Goal: Navigation & Orientation: Find specific page/section

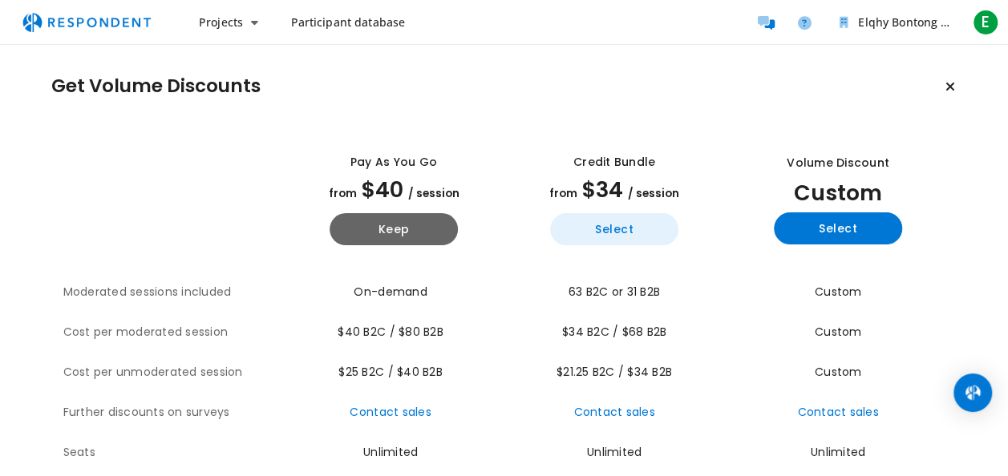
click at [621, 237] on button "Select" at bounding box center [614, 229] width 128 height 32
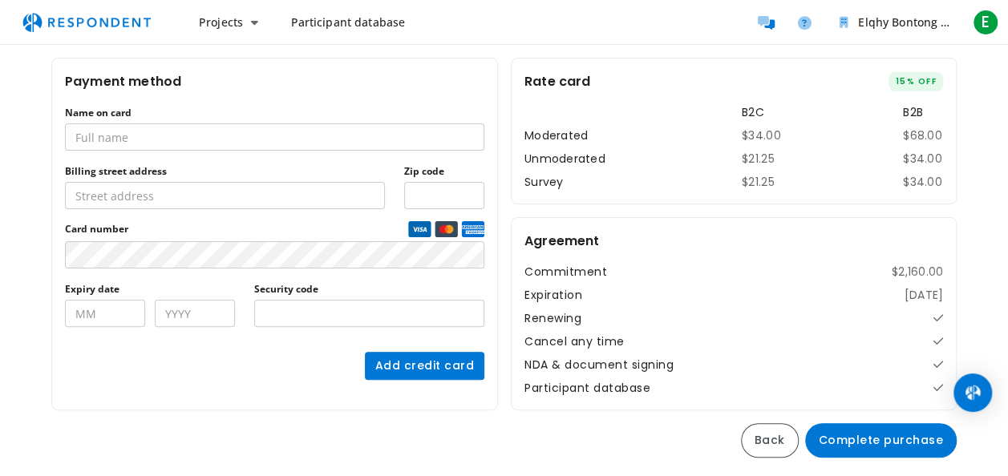
scroll to position [19, 0]
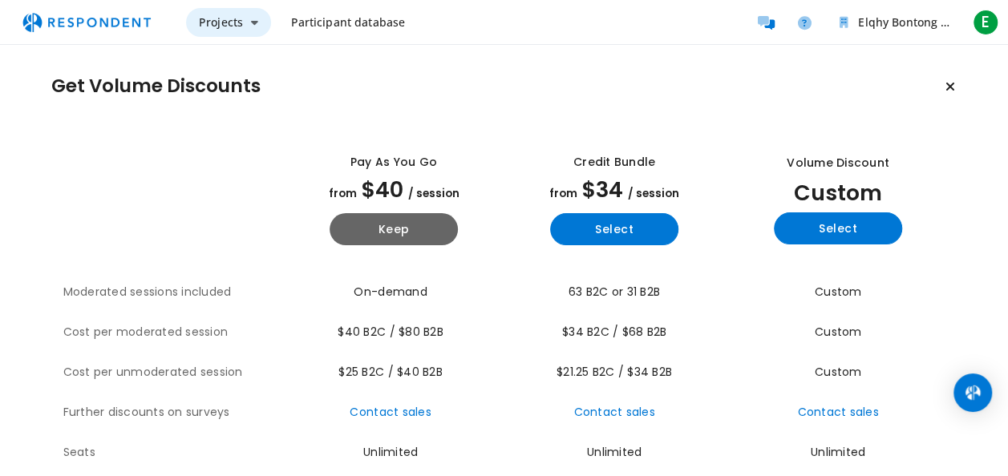
click at [244, 23] on button "Projects" at bounding box center [228, 22] width 85 height 29
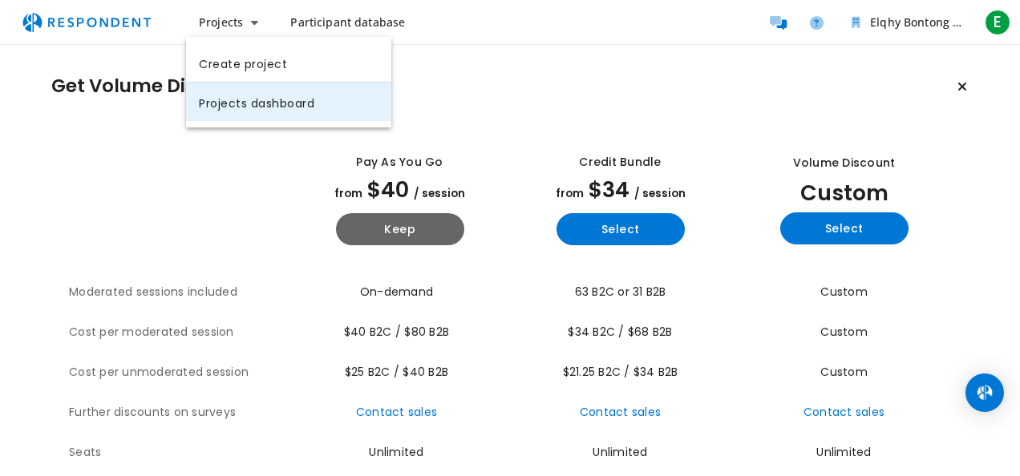
click at [278, 103] on link "Projects dashboard" at bounding box center [288, 102] width 205 height 38
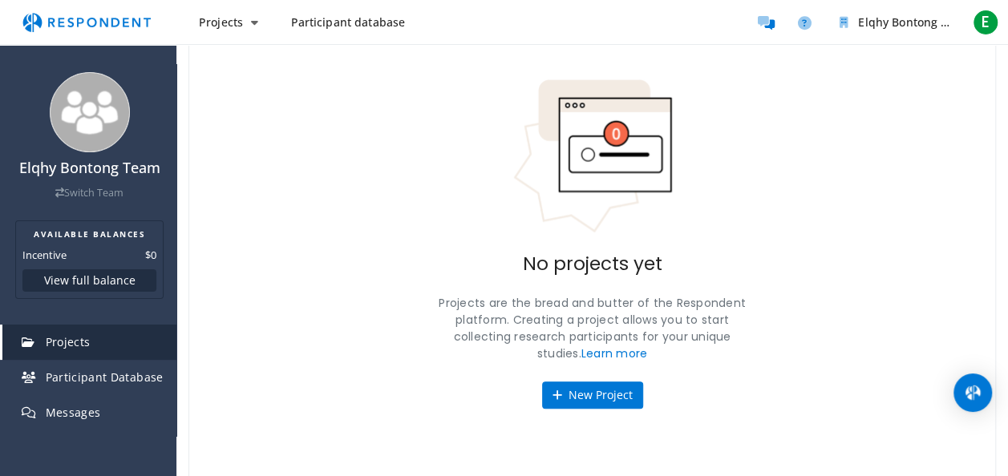
scroll to position [99, 0]
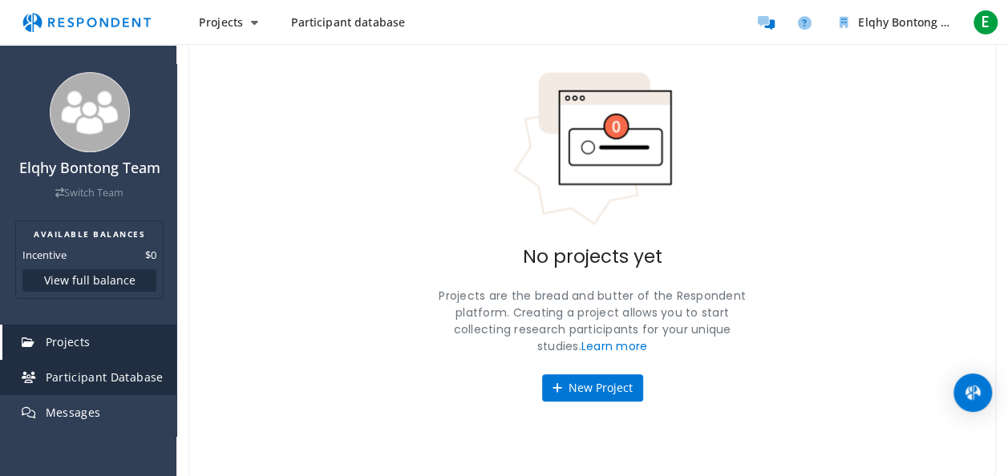
click at [134, 378] on span "Participant Database" at bounding box center [105, 377] width 118 height 15
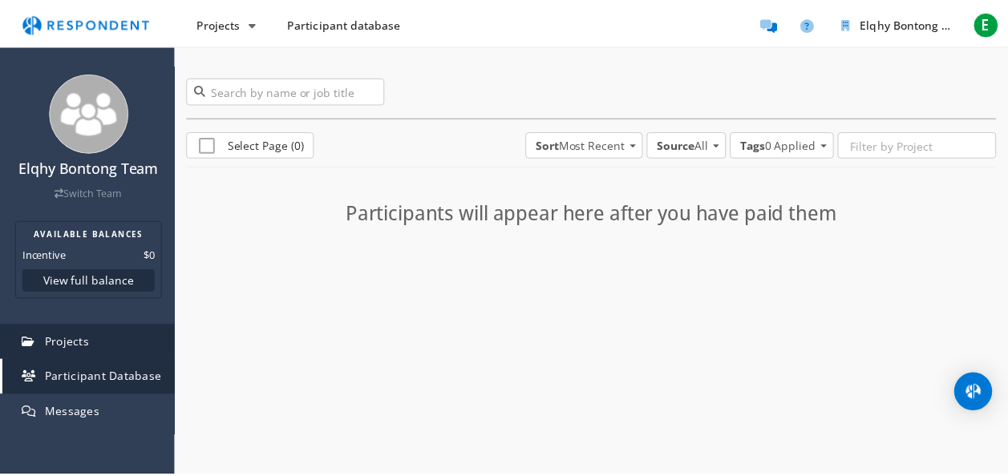
scroll to position [80, 0]
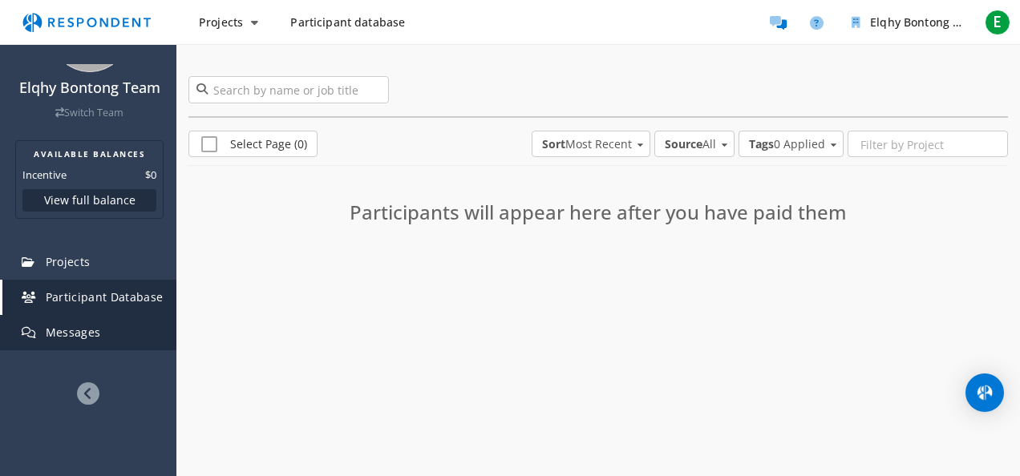
click at [122, 327] on link "Messages" at bounding box center [89, 332] width 174 height 35
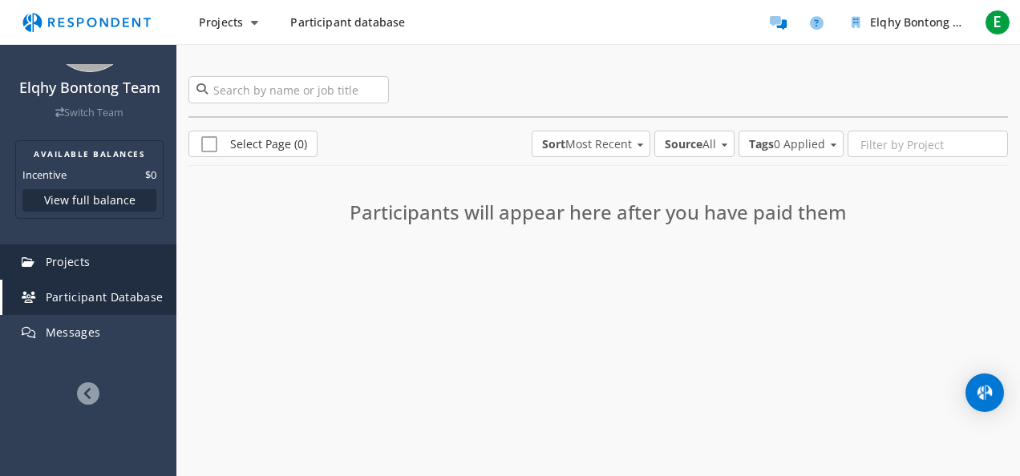
click at [106, 270] on link "Projects" at bounding box center [89, 262] width 174 height 35
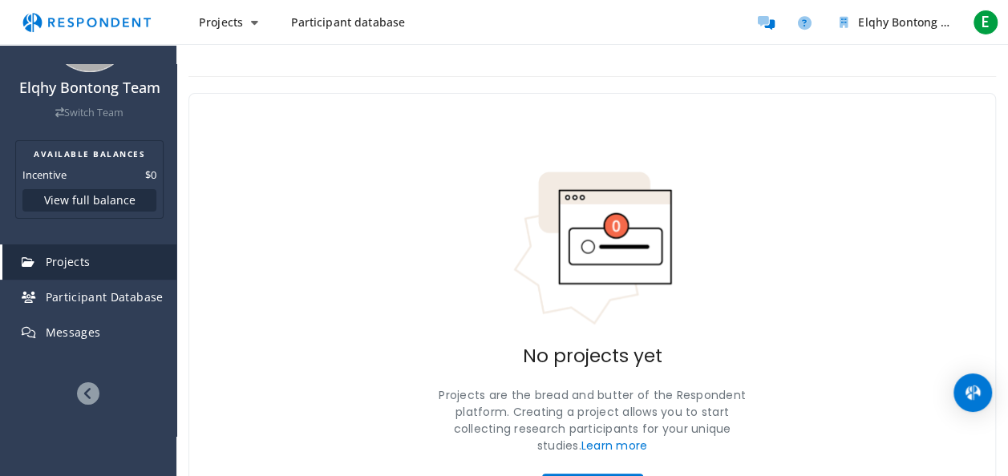
click at [325, 30] on link "Participant database" at bounding box center [347, 22] width 140 height 29
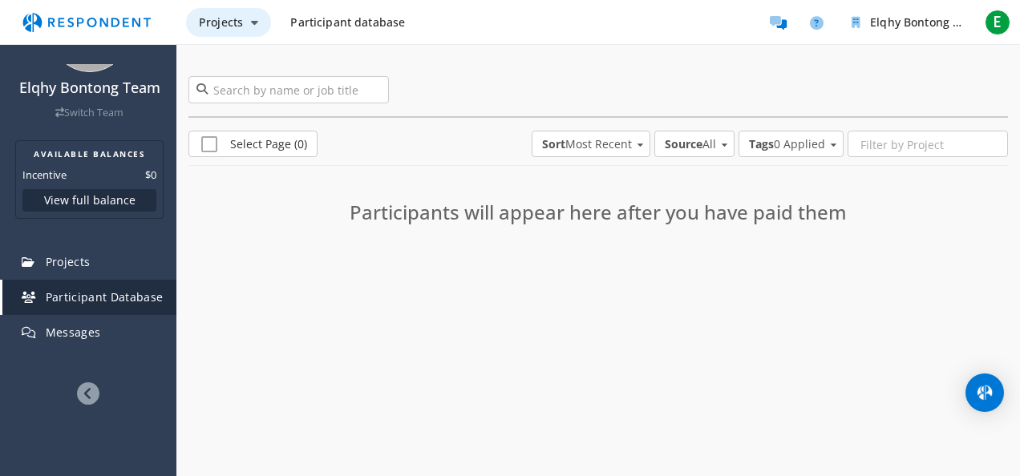
click at [235, 23] on span "Projects" at bounding box center [221, 21] width 44 height 15
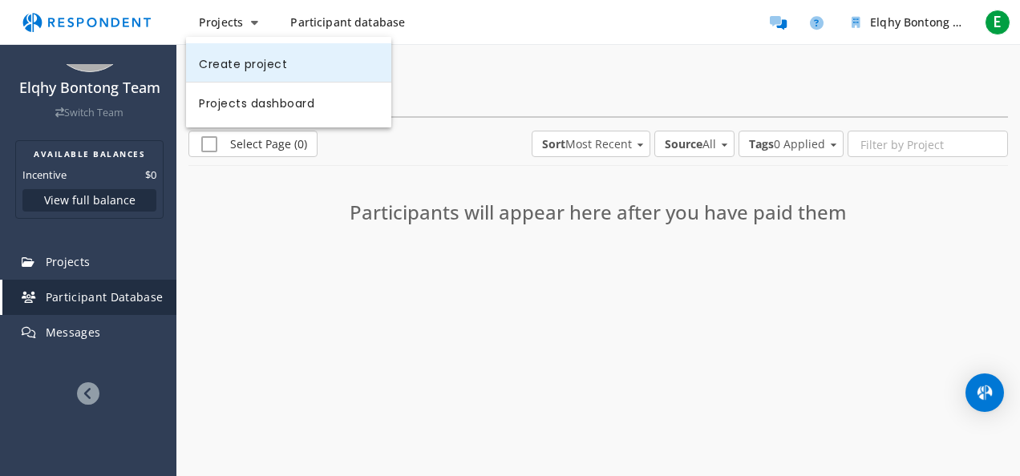
click at [273, 72] on link "Create project" at bounding box center [288, 62] width 205 height 38
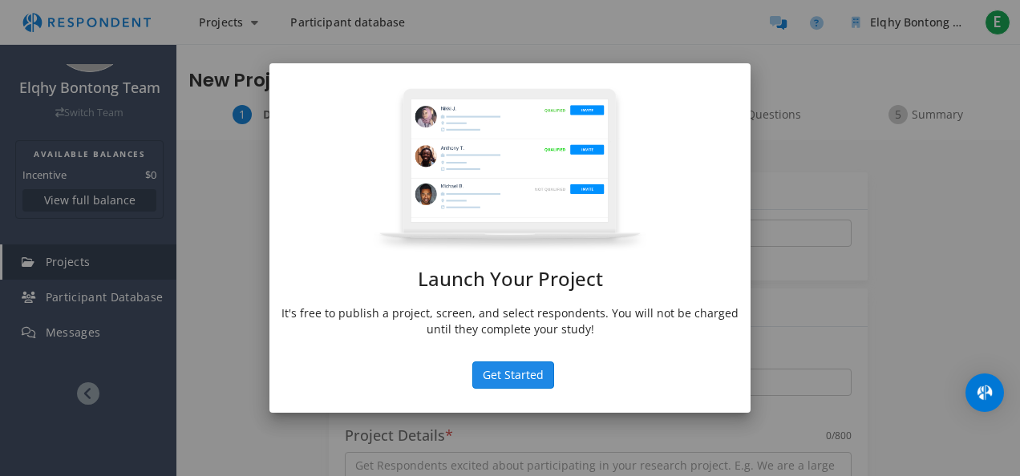
click at [503, 304] on div "Launch Your Project It's free to publish a project, screen, and select responde…" at bounding box center [509, 216] width 481 height 259
click at [530, 378] on button "Get Started" at bounding box center [513, 375] width 82 height 27
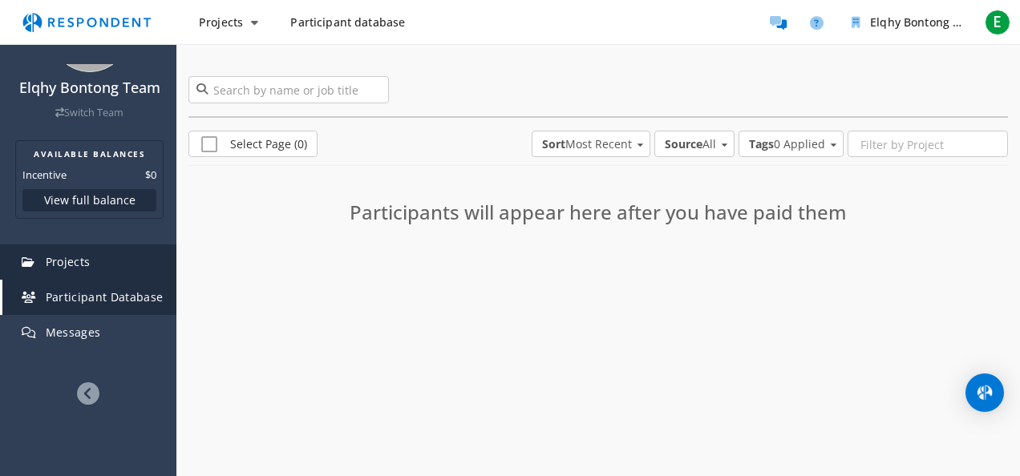
click at [83, 260] on span "Projects" at bounding box center [68, 261] width 45 height 15
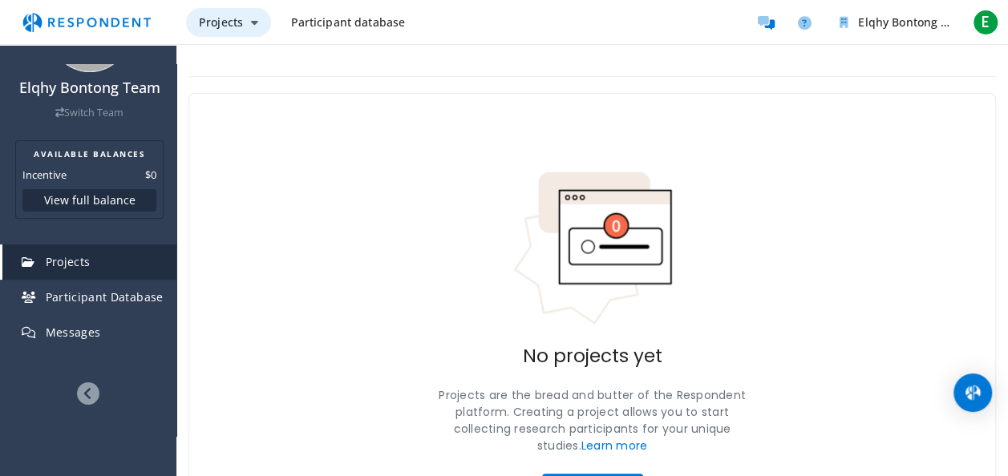
click at [232, 30] on button "Projects" at bounding box center [228, 22] width 85 height 29
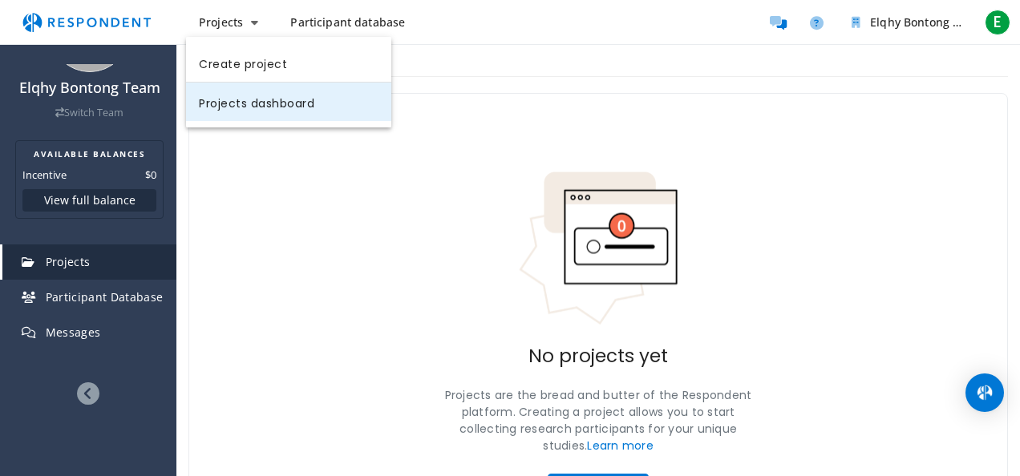
click at [261, 99] on link "Projects dashboard" at bounding box center [288, 102] width 205 height 38
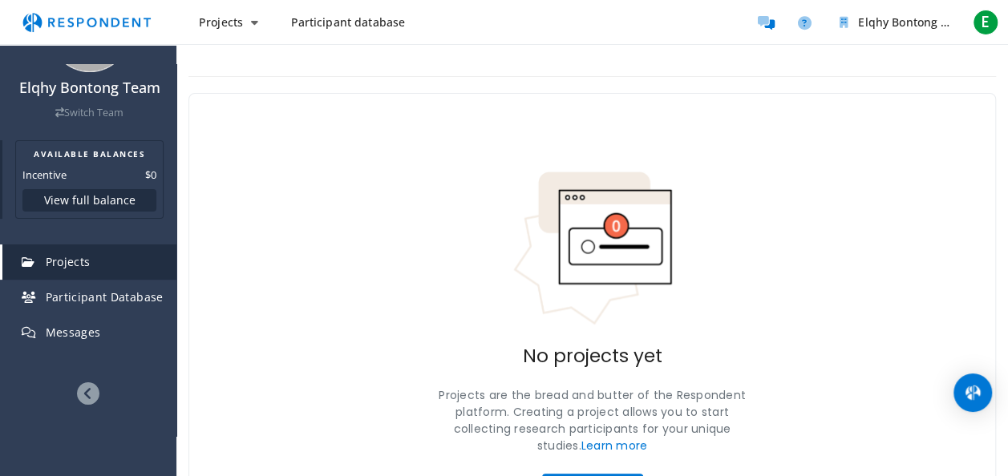
click at [110, 198] on button "View full balance" at bounding box center [89, 200] width 134 height 22
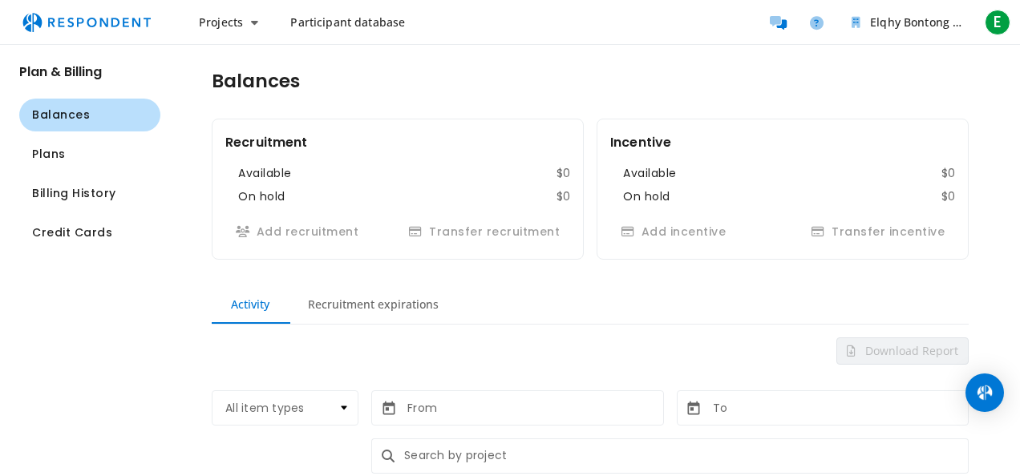
click at [479, 313] on md-tabs-canvas "Activity Recruitment expirations Activity Recruitment expirations" at bounding box center [590, 304] width 757 height 38
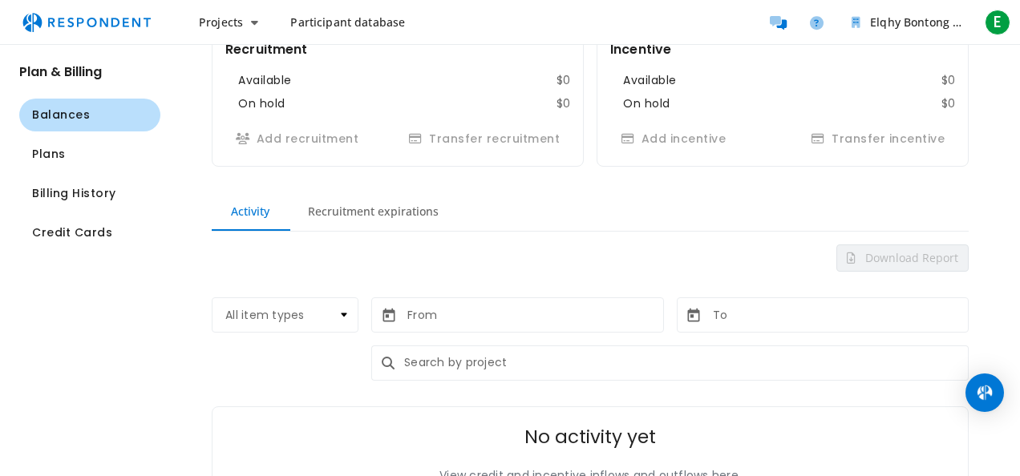
scroll to position [92, 0]
click at [415, 205] on md-tab-item "Recruitment expirations" at bounding box center [373, 212] width 169 height 38
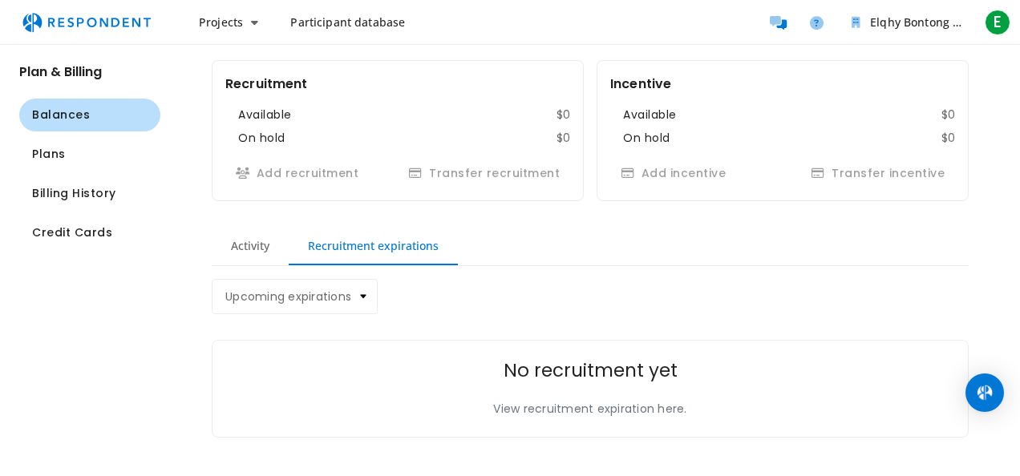
scroll to position [55, 0]
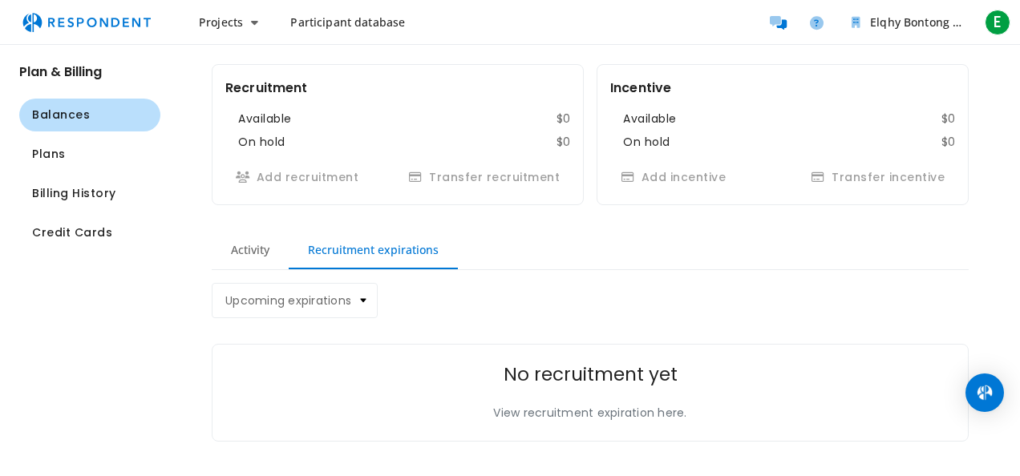
click at [261, 233] on md-tab-item "Activity" at bounding box center [250, 250] width 77 height 38
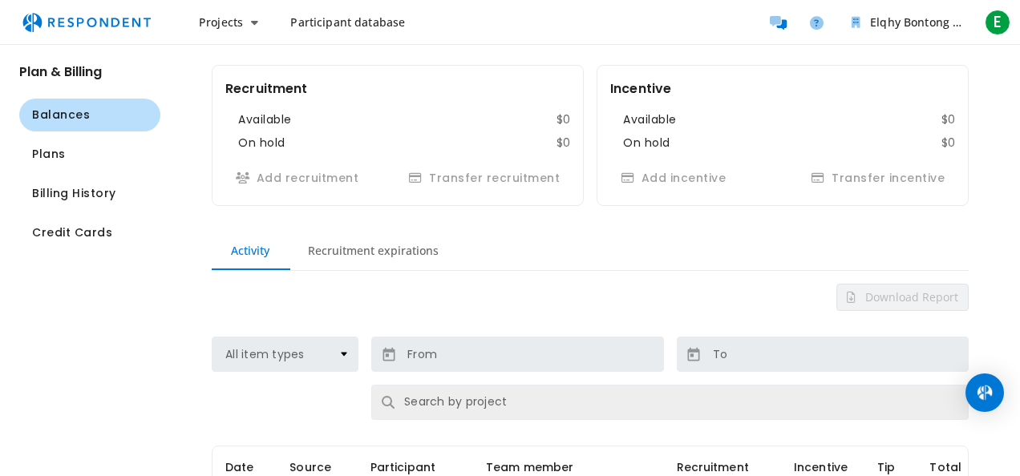
scroll to position [0, 0]
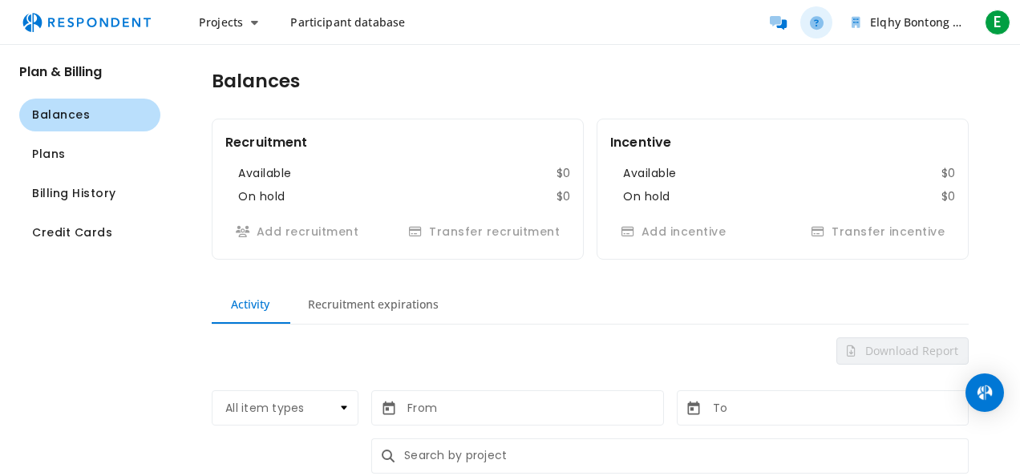
click at [816, 29] on link "Help and support" at bounding box center [816, 22] width 32 height 32
click at [65, 154] on button "Plans" at bounding box center [89, 154] width 141 height 33
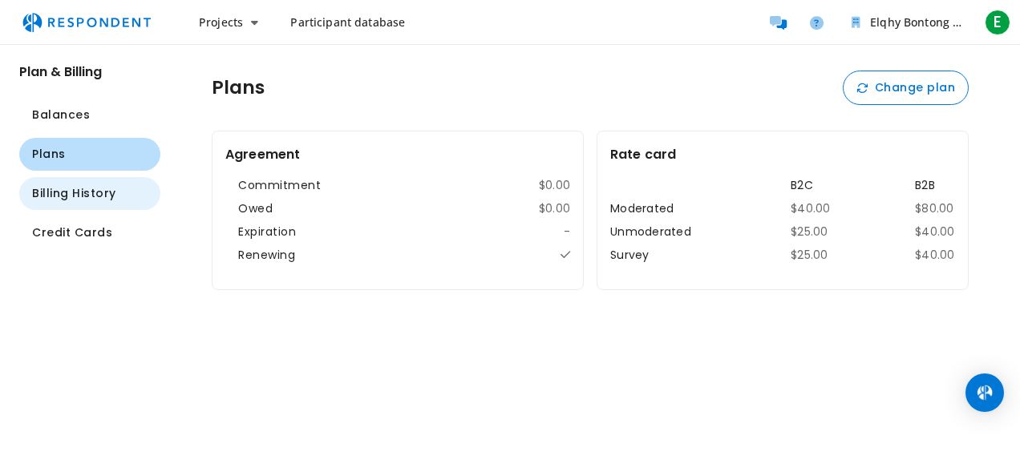
click at [88, 202] on button "Billing History" at bounding box center [89, 193] width 141 height 33
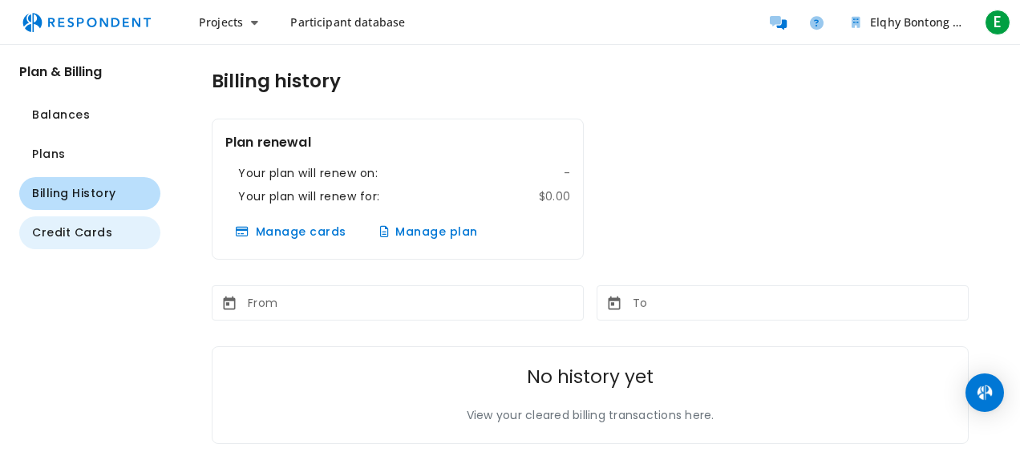
click at [105, 234] on span "Credit Cards" at bounding box center [72, 232] width 80 height 17
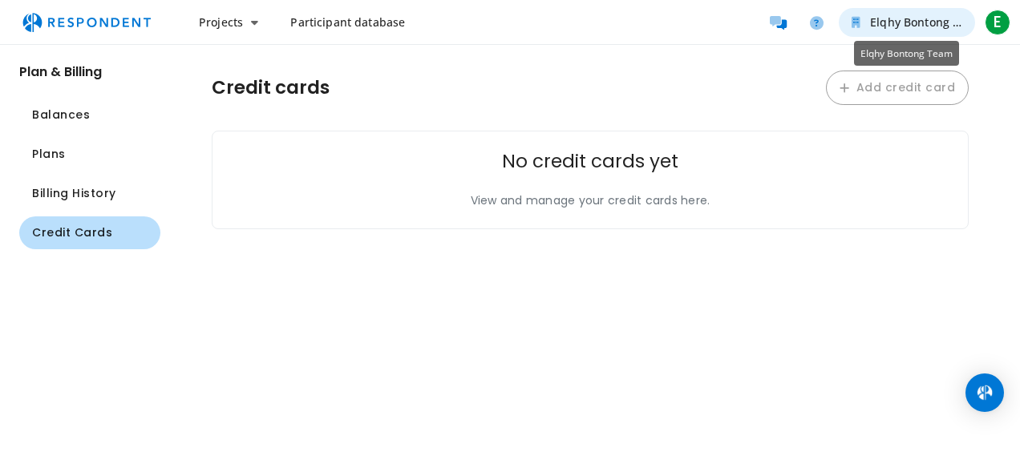
click at [915, 26] on span "Elqhy Bontong Team" at bounding box center [926, 21] width 113 height 15
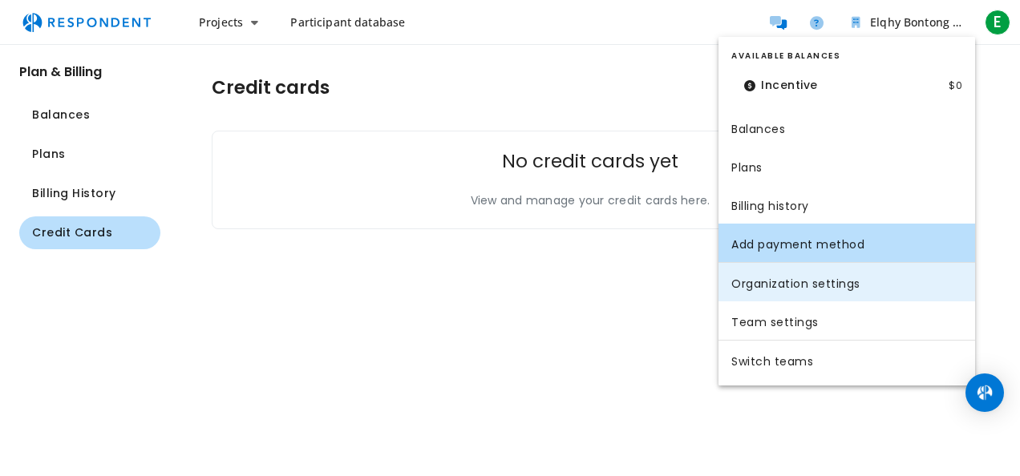
click at [797, 277] on link "Organization settings" at bounding box center [846, 282] width 257 height 38
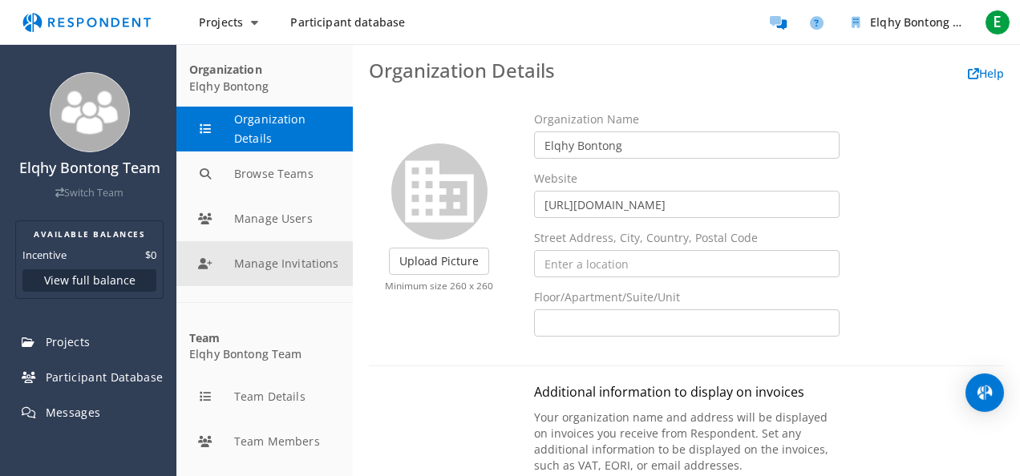
click at [310, 241] on button "Manage Invitations" at bounding box center [264, 263] width 176 height 45
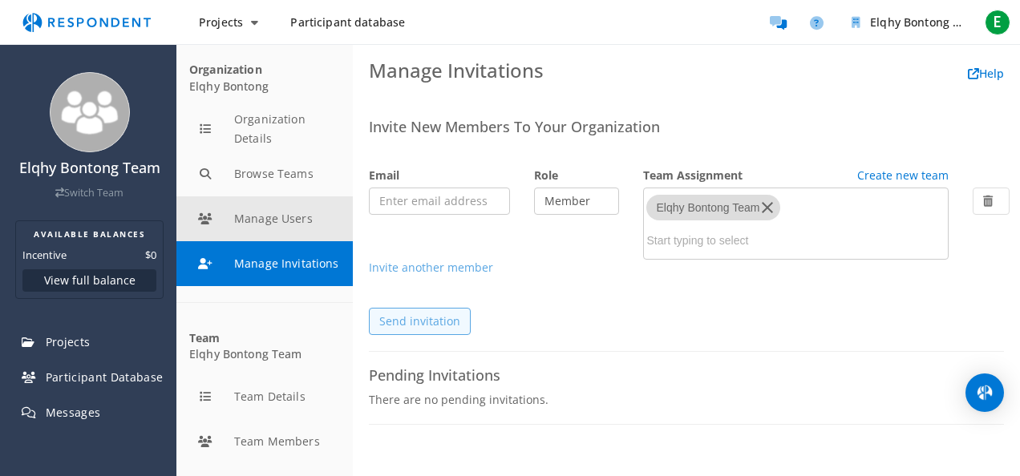
click at [312, 217] on button "Manage Users" at bounding box center [264, 218] width 176 height 45
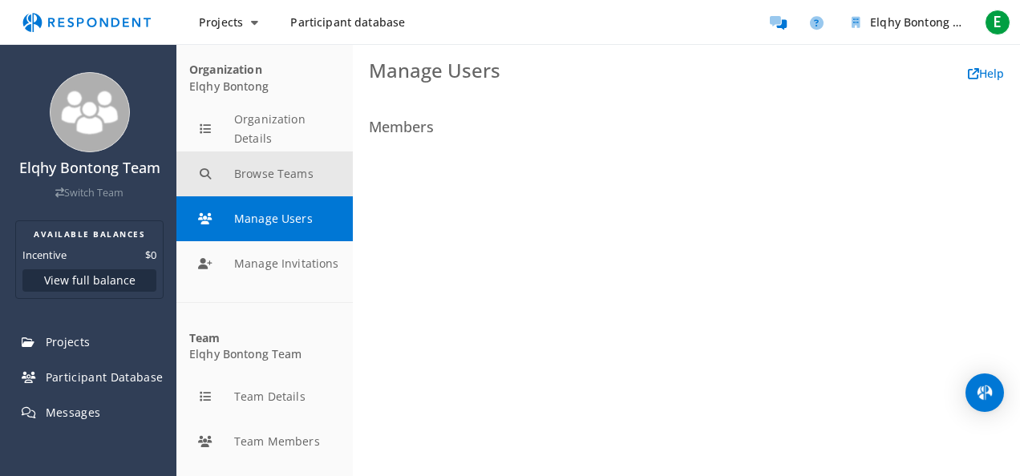
click at [310, 184] on button "Browse Teams" at bounding box center [264, 174] width 176 height 45
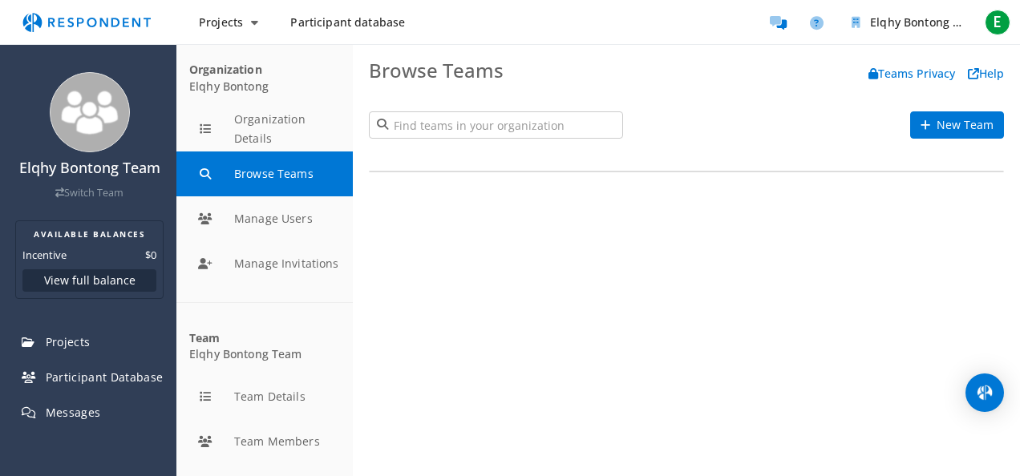
scroll to position [32, 0]
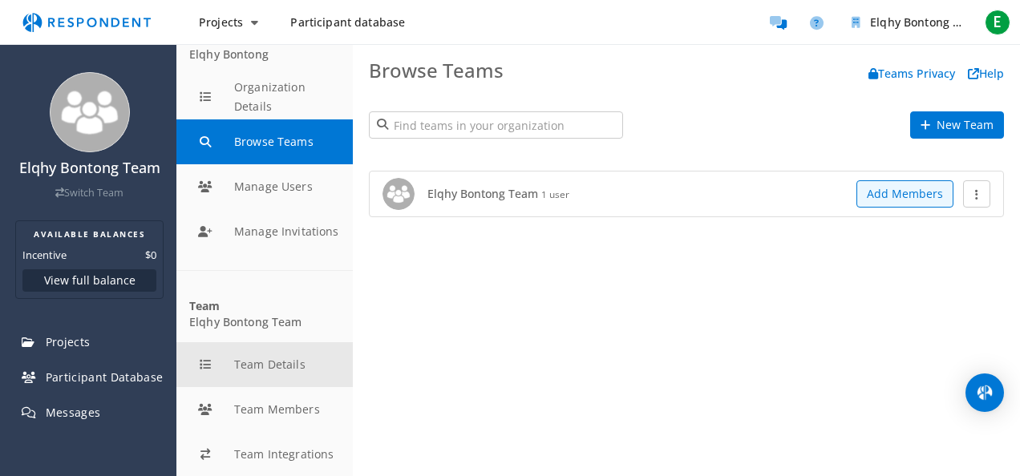
click at [319, 361] on button "Team Details" at bounding box center [264, 364] width 176 height 45
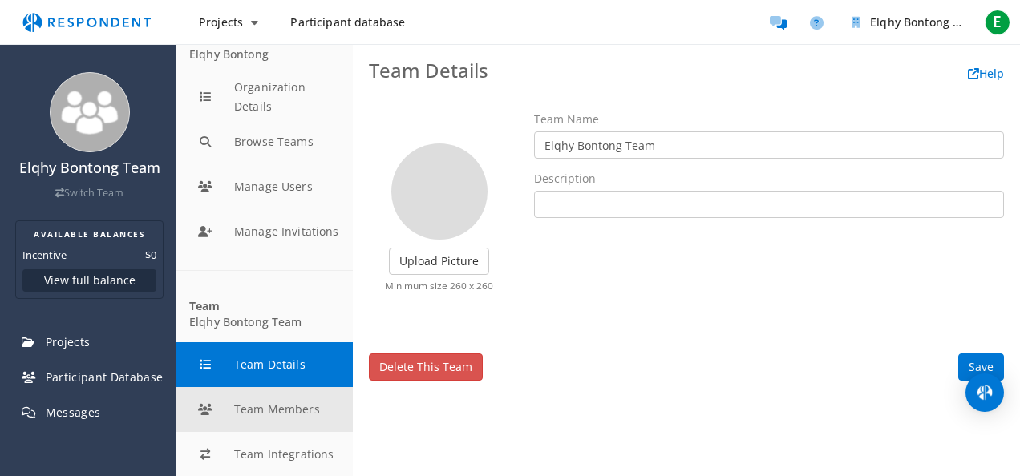
click at [303, 412] on button "Team Members" at bounding box center [264, 409] width 176 height 45
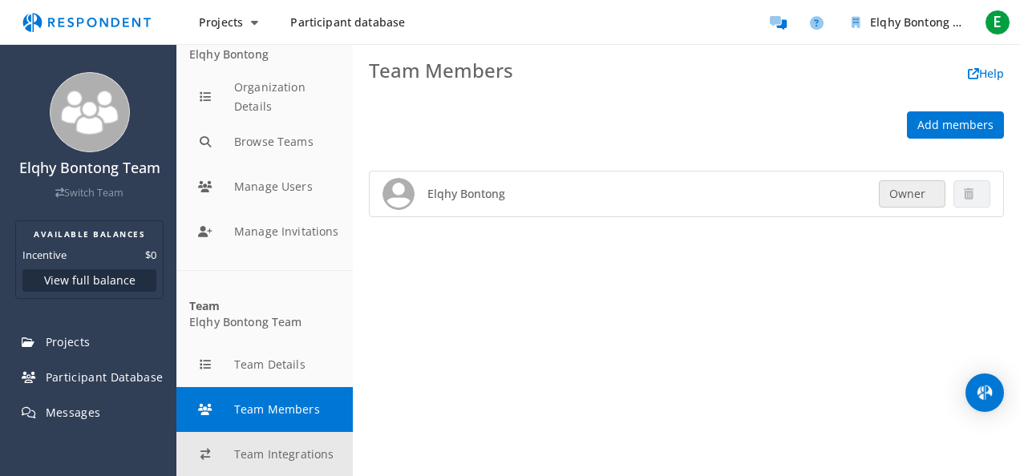
click at [290, 460] on button "Team Integrations" at bounding box center [264, 454] width 176 height 45
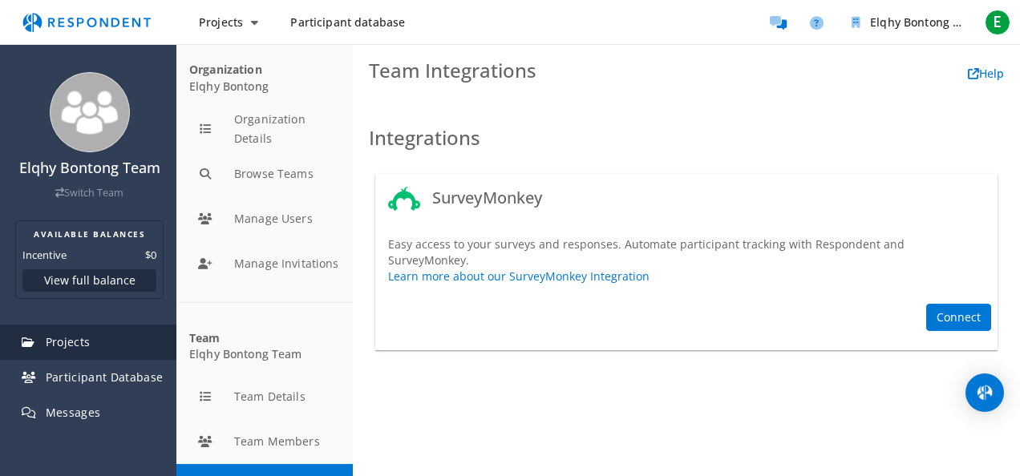
click at [94, 343] on link "Projects" at bounding box center [89, 342] width 174 height 35
